Goal: Find specific page/section: Find specific page/section

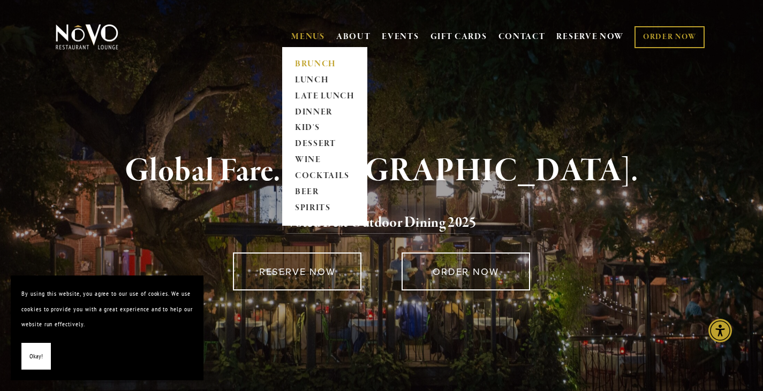
click at [318, 66] on link "BRUNCH" at bounding box center [324, 64] width 67 height 16
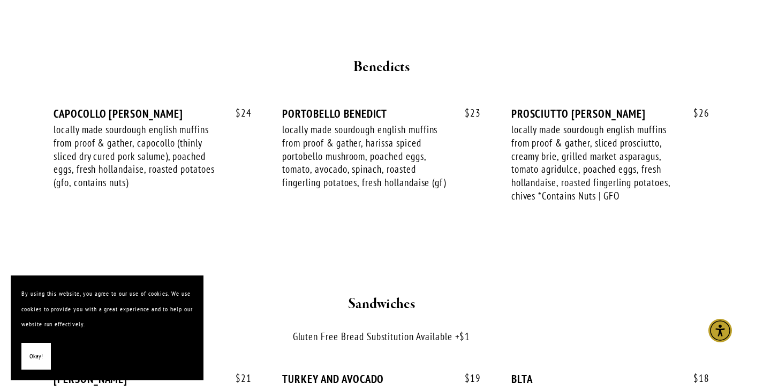
scroll to position [1392, 0]
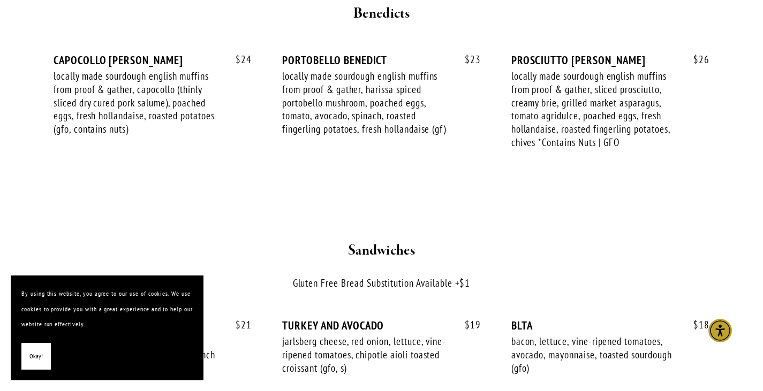
click at [110, 198] on div at bounding box center [381, 213] width 635 height 34
click at [31, 361] on span "Okay!" at bounding box center [35, 357] width 13 height 16
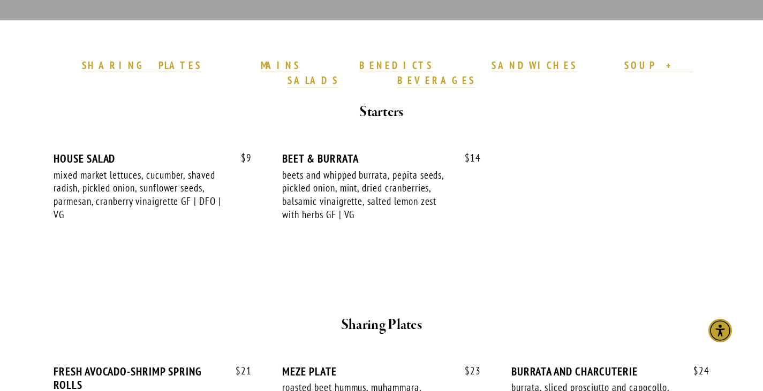
scroll to position [214, 0]
